Goal: Task Accomplishment & Management: Use online tool/utility

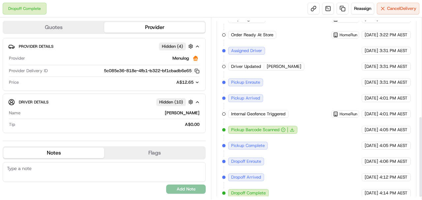
scroll to position [226, 0]
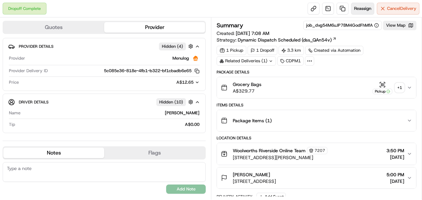
click at [357, 7] on span "Reassign" at bounding box center [362, 9] width 17 height 6
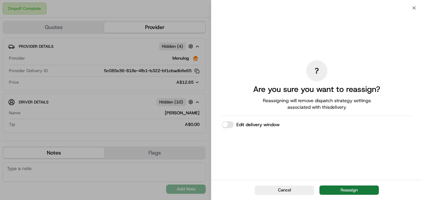
click at [351, 191] on button "Reassign" at bounding box center [349, 190] width 59 height 9
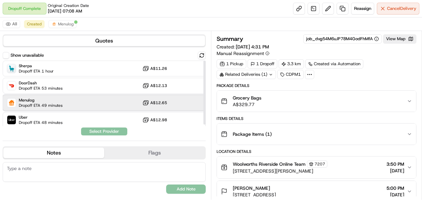
click at [90, 102] on div "Menulog Dropoff ETA 49 minutes A$12.65" at bounding box center [104, 103] width 203 height 16
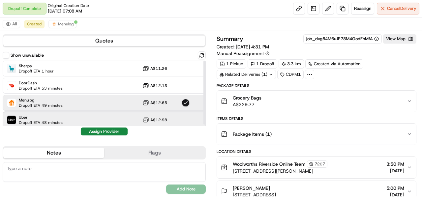
click at [94, 120] on div "Uber Dropoff ETA 48 minutes A$12.98" at bounding box center [104, 120] width 203 height 16
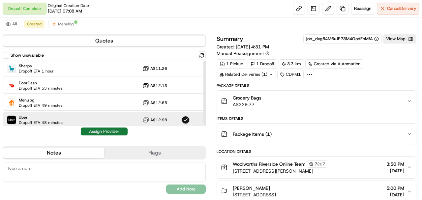
click at [97, 129] on button "Assign Provider" at bounding box center [104, 132] width 47 height 8
